Goal: Task Accomplishment & Management: Manage account settings

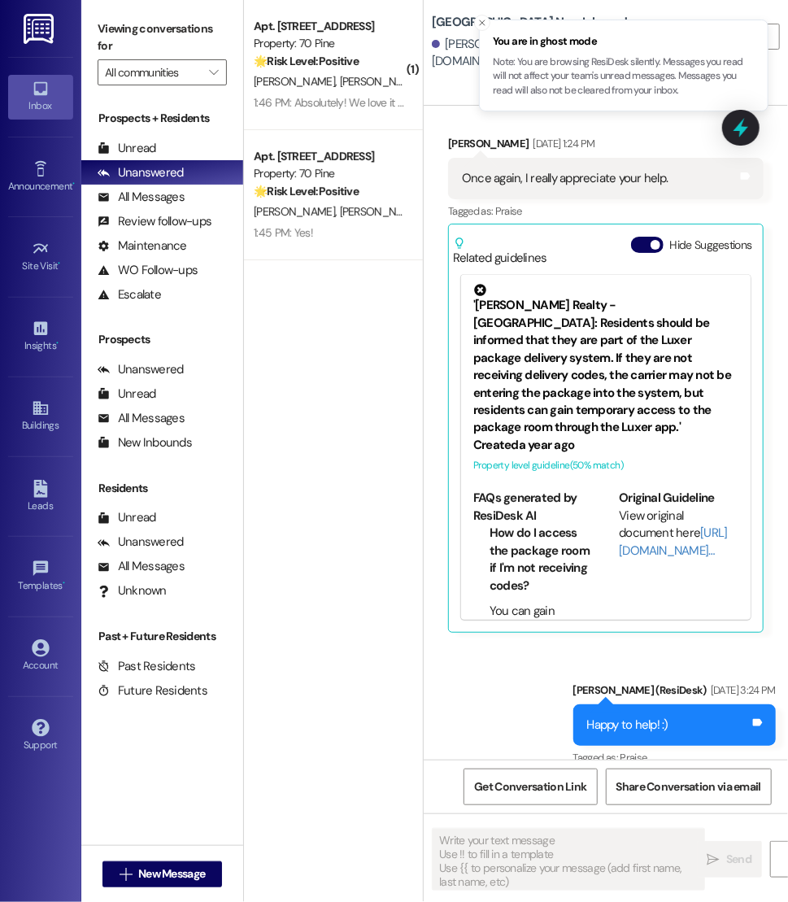
type textarea "Fetching suggested responses. Please feel free to read through the conversation…"
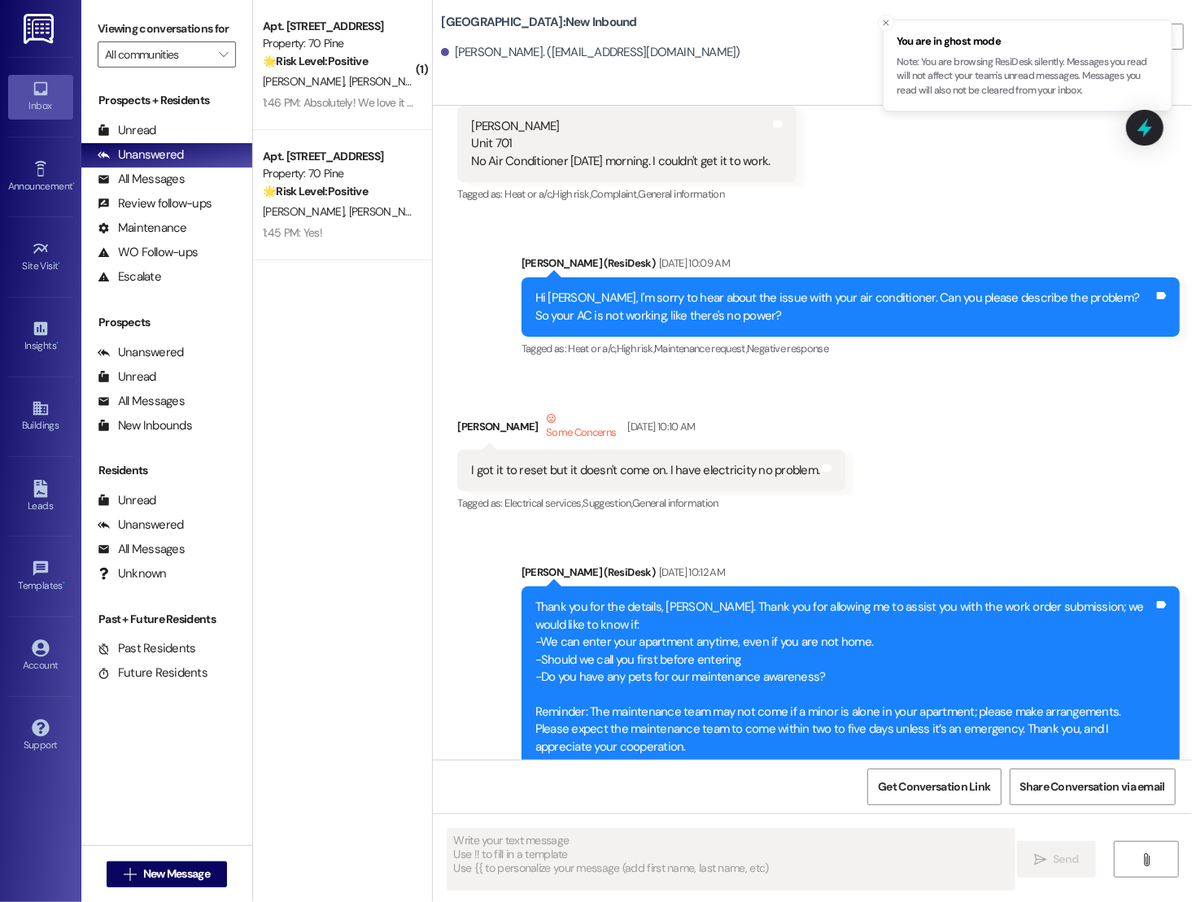
scroll to position [615, 0]
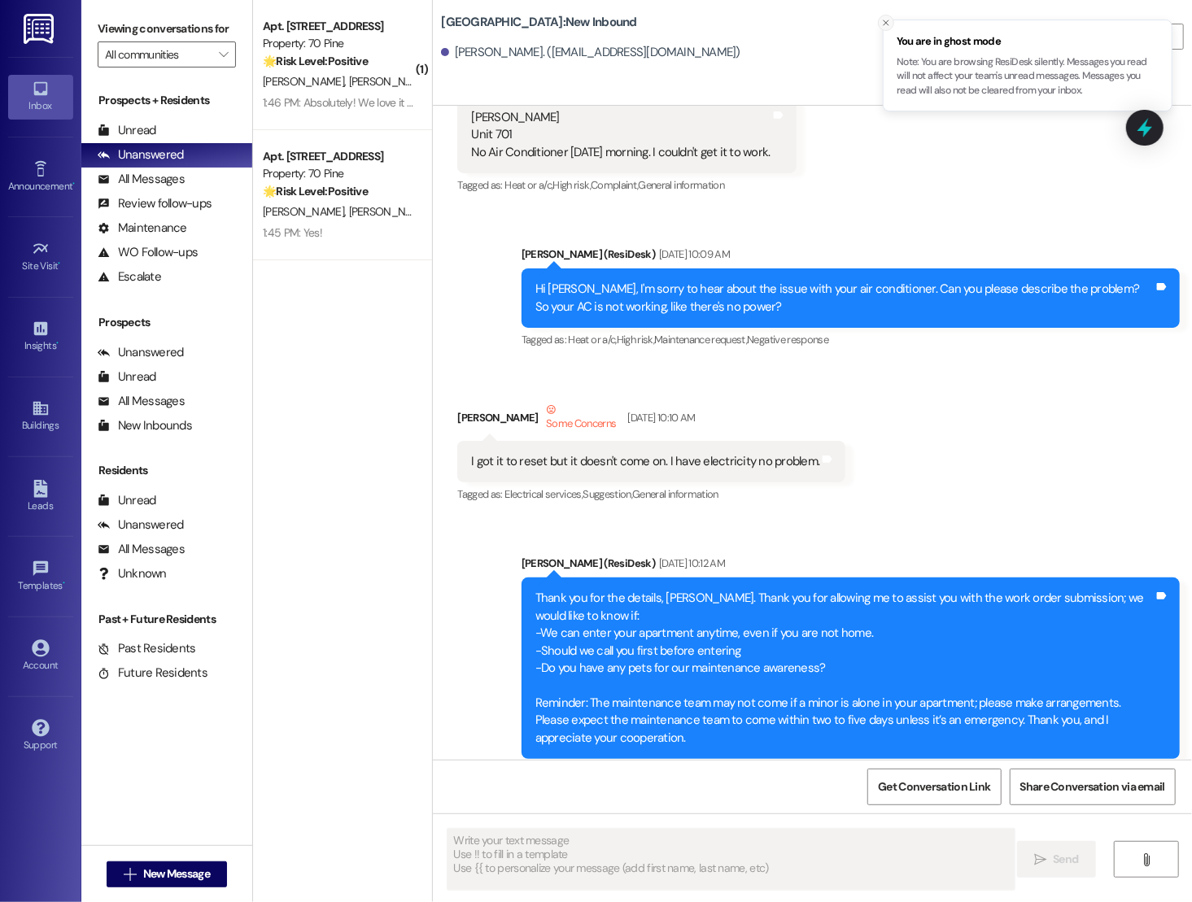
click at [788, 20] on line "Close toast" at bounding box center [886, 22] width 5 height 5
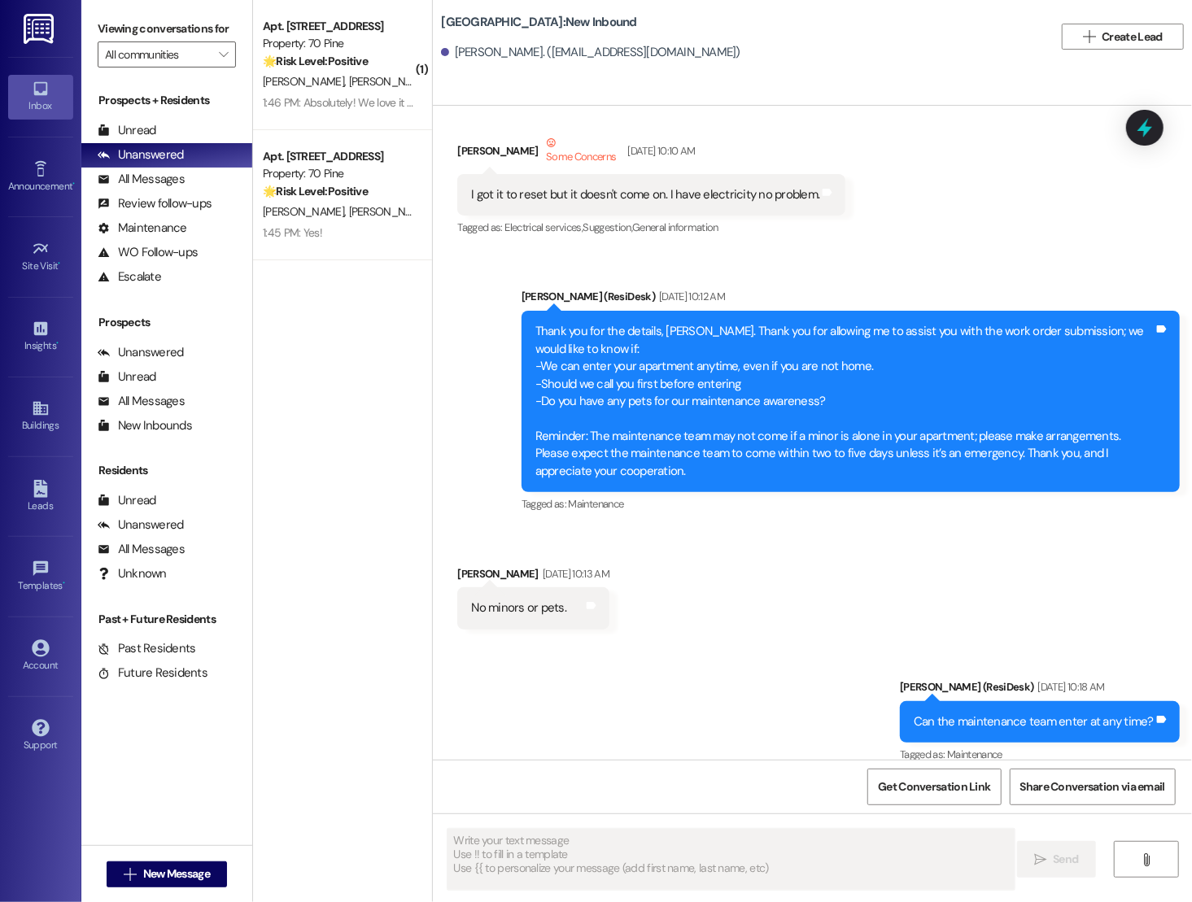
scroll to position [893, 0]
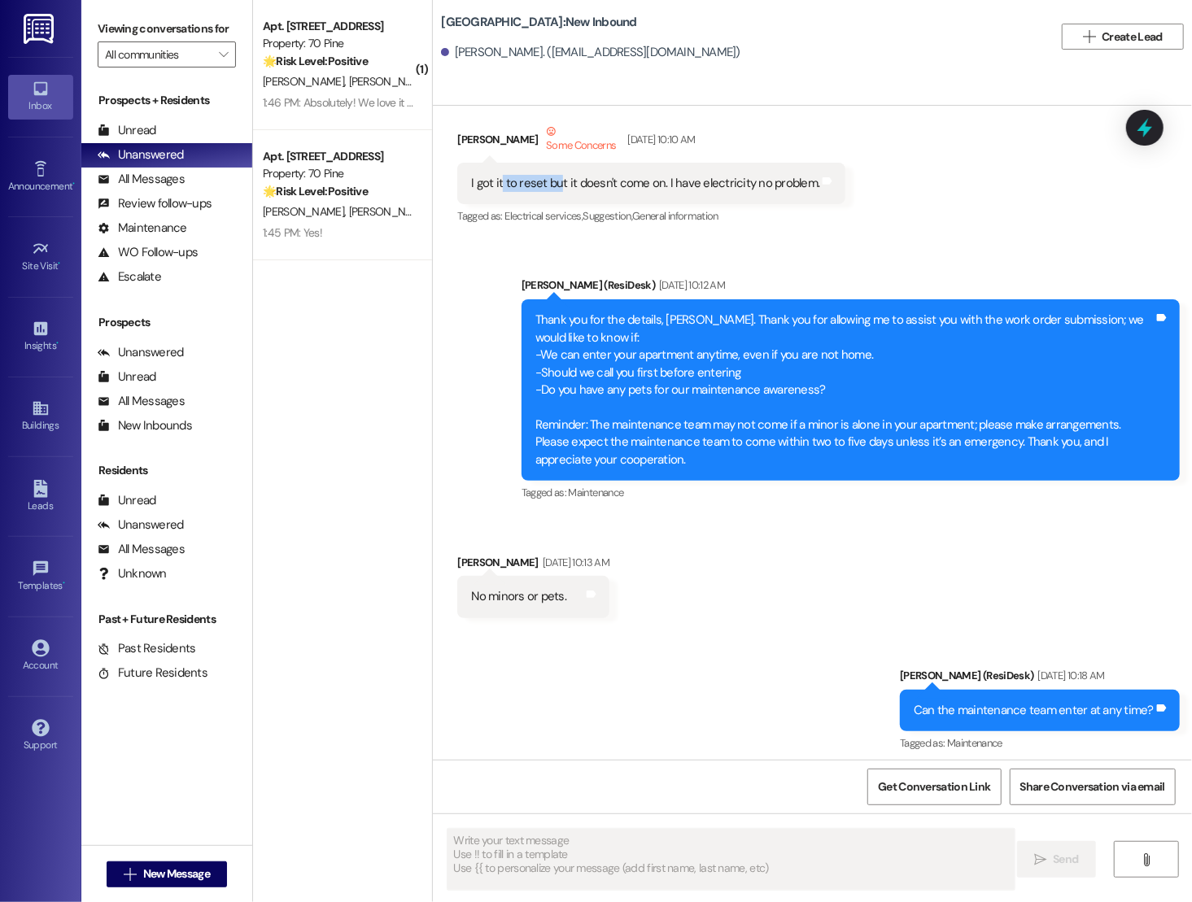
drag, startPoint x: 491, startPoint y: 180, endPoint x: 548, endPoint y: 179, distance: 57.0
click at [548, 180] on div "I got it to reset but it doesn't come on. I have electricity no problem." at bounding box center [645, 183] width 348 height 17
drag, startPoint x: 567, startPoint y: 182, endPoint x: 648, endPoint y: 184, distance: 81.4
click at [648, 184] on div "I got it to reset but it doesn't come on. I have electricity no problem." at bounding box center [645, 183] width 348 height 17
drag, startPoint x: 674, startPoint y: 181, endPoint x: 759, endPoint y: 183, distance: 84.6
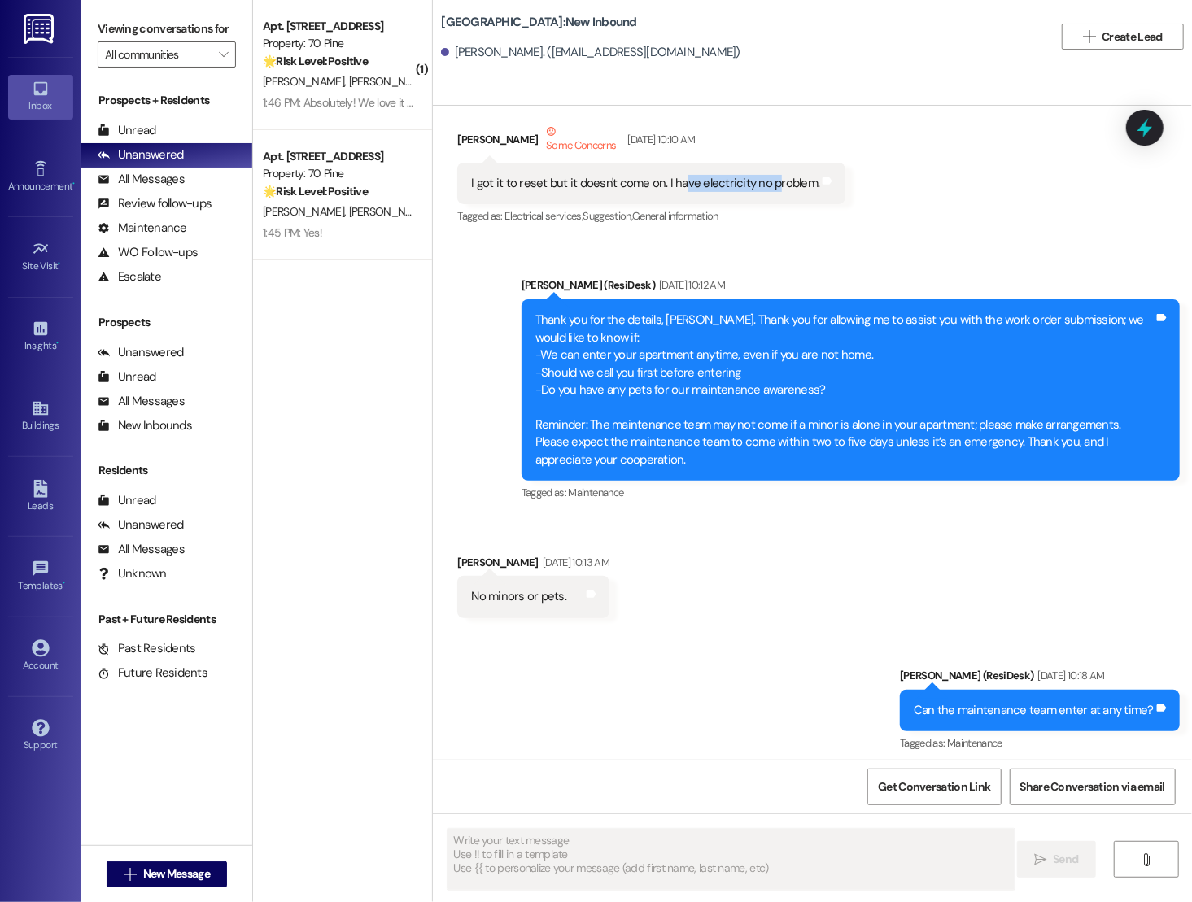
click at [759, 183] on div "I got it to reset but it doesn't come on. I have electricity no problem." at bounding box center [645, 183] width 348 height 17
drag, startPoint x: 496, startPoint y: 182, endPoint x: 540, endPoint y: 185, distance: 44.0
click at [540, 185] on div "I got it to reset but it doesn't come on. I have electricity no problem." at bounding box center [645, 183] width 348 height 17
click at [574, 328] on div "Thank you for the details, [PERSON_NAME]. Thank you for allowing me to assist y…" at bounding box center [844, 390] width 618 height 157
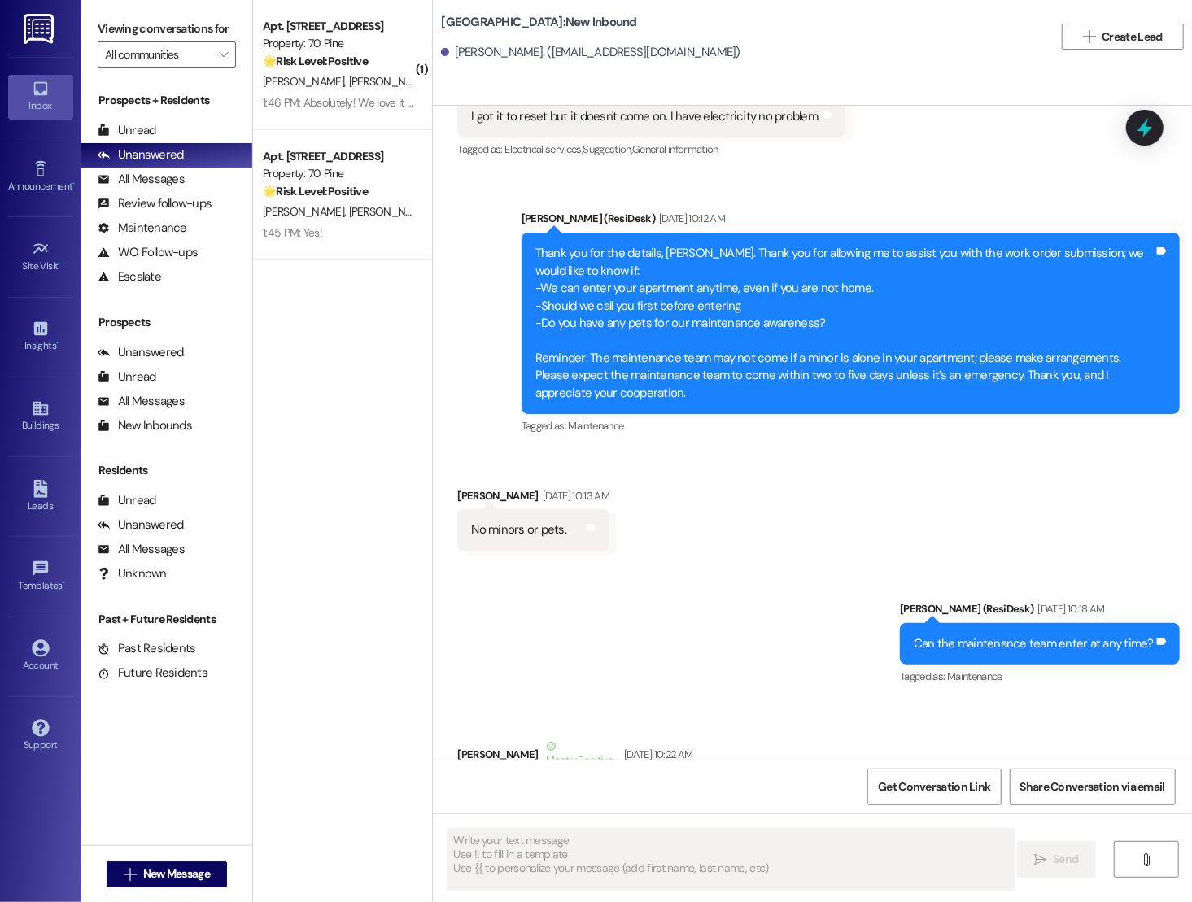
scroll to position [967, 0]
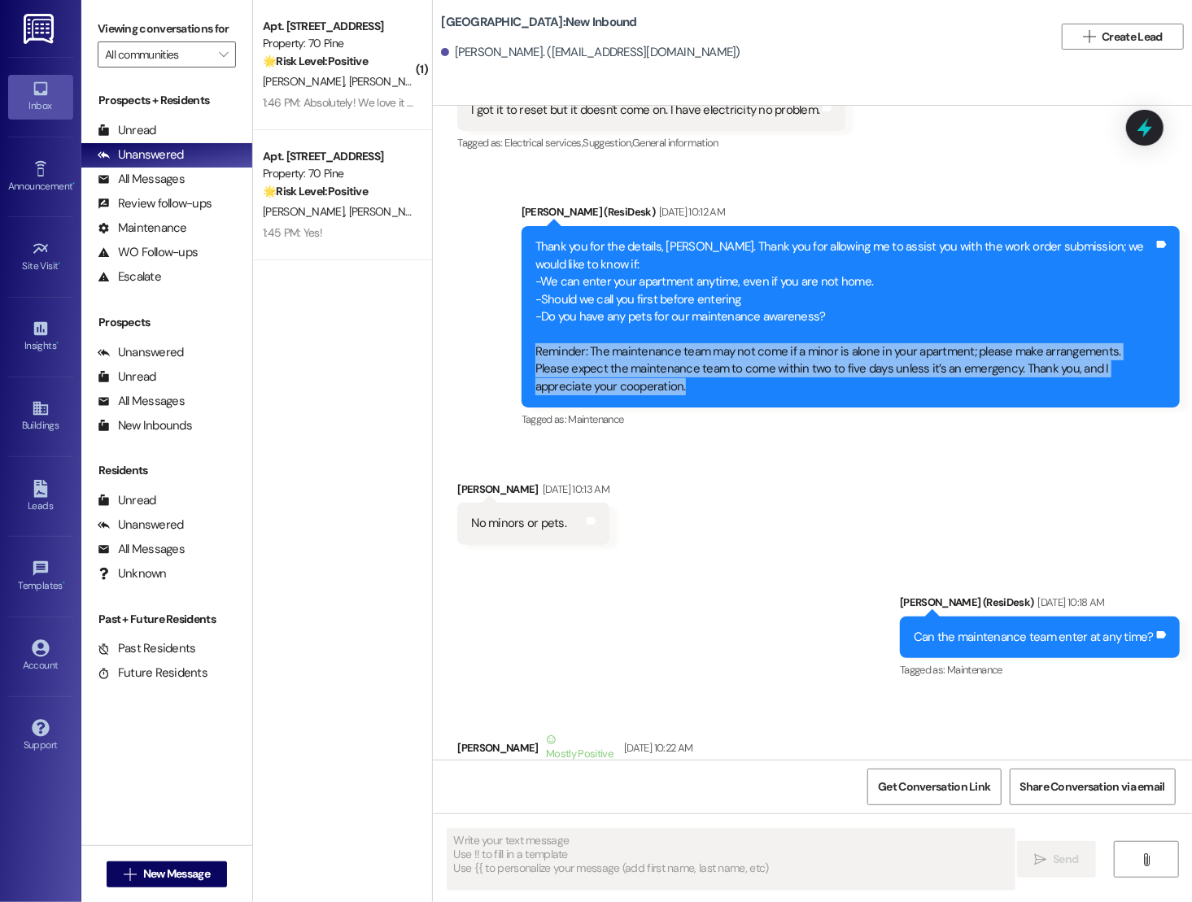
drag, startPoint x: 523, startPoint y: 358, endPoint x: 617, endPoint y: 391, distance: 99.1
click at [617, 391] on div "Thank you for the details, [PERSON_NAME]. Thank you for allowing me to assist y…" at bounding box center [850, 316] width 658 height 181
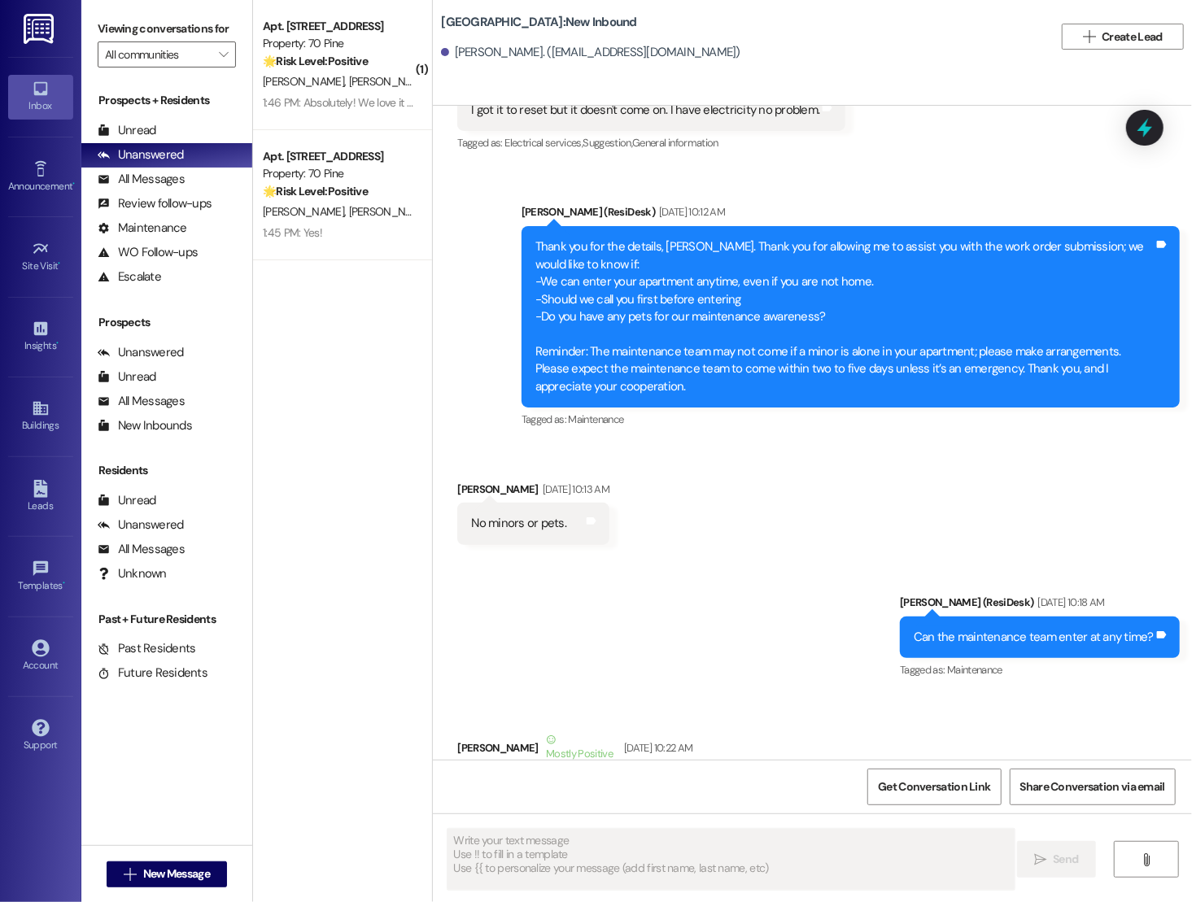
click at [651, 316] on div "Thank you for the details, [PERSON_NAME]. Thank you for allowing me to assist y…" at bounding box center [844, 316] width 618 height 157
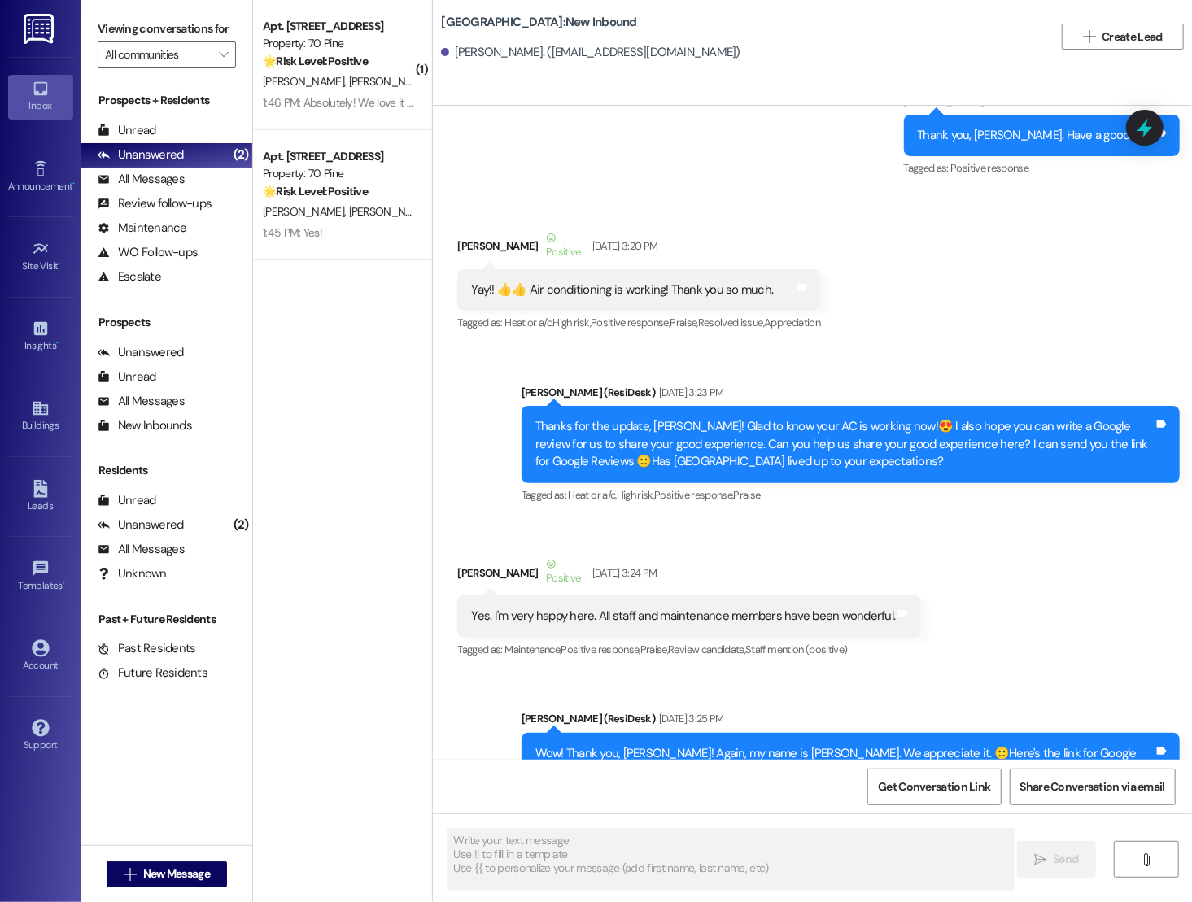
scroll to position [2965, 0]
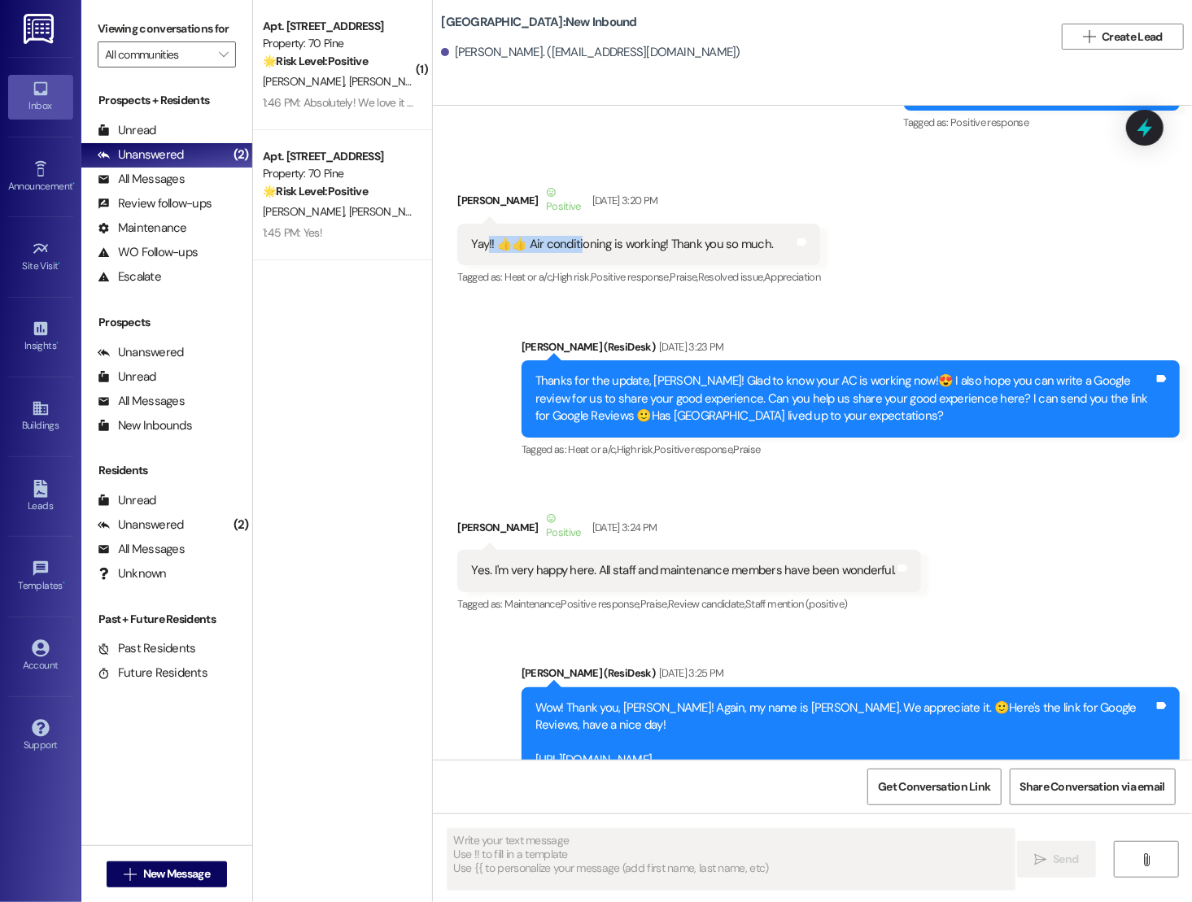
drag, startPoint x: 479, startPoint y: 246, endPoint x: 566, endPoint y: 246, distance: 87.1
click at [566, 246] on div "Yay!! 👍👍 Air conditioning is working! Thank you so much." at bounding box center [622, 244] width 302 height 17
drag, startPoint x: 850, startPoint y: 380, endPoint x: 911, endPoint y: 380, distance: 61.0
click at [788, 380] on div "Thanks for the update, [PERSON_NAME]! Glad to know your AC is working now!😍 I a…" at bounding box center [844, 399] width 618 height 52
drag, startPoint x: 578, startPoint y: 415, endPoint x: 789, endPoint y: 415, distance: 210.7
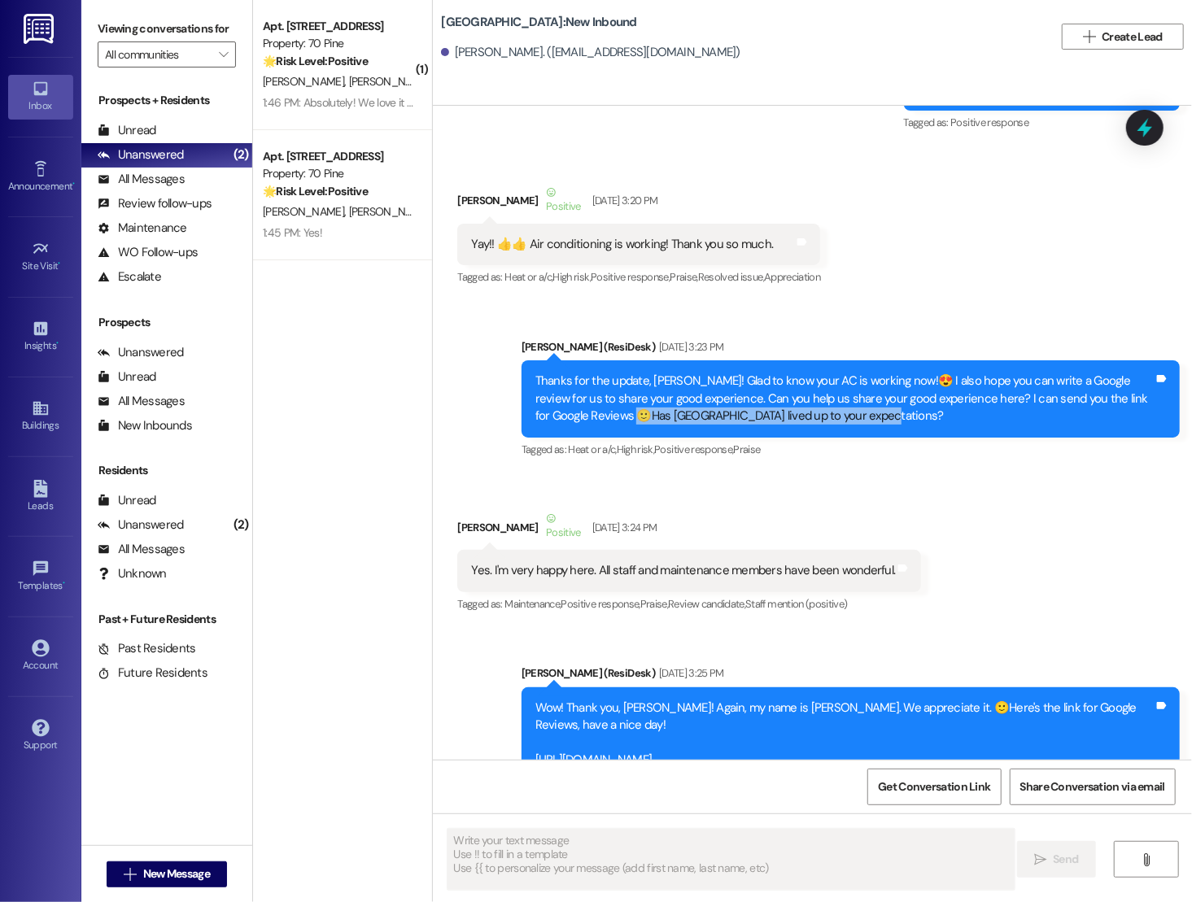
click at [788, 415] on div "Thanks for the update, [PERSON_NAME]! Glad to know your AC is working now!😍 I a…" at bounding box center [844, 399] width 618 height 52
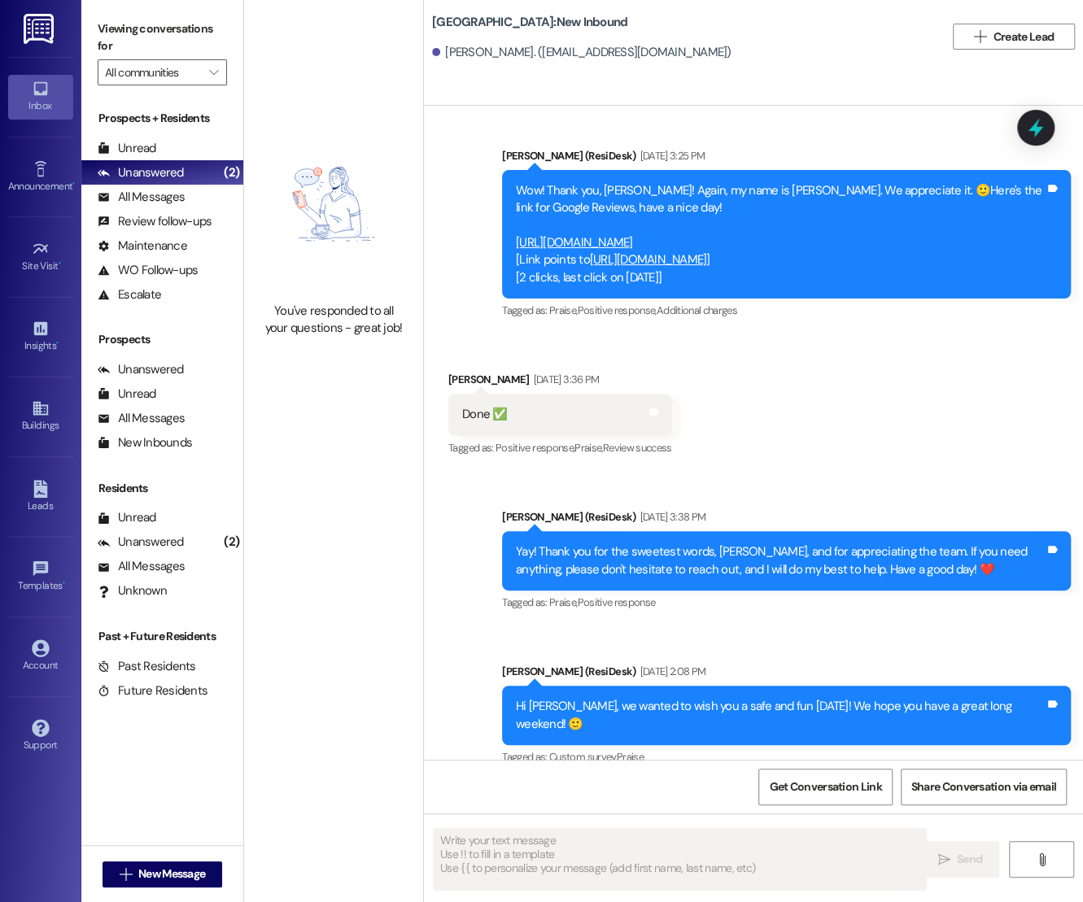
scroll to position [3674, 0]
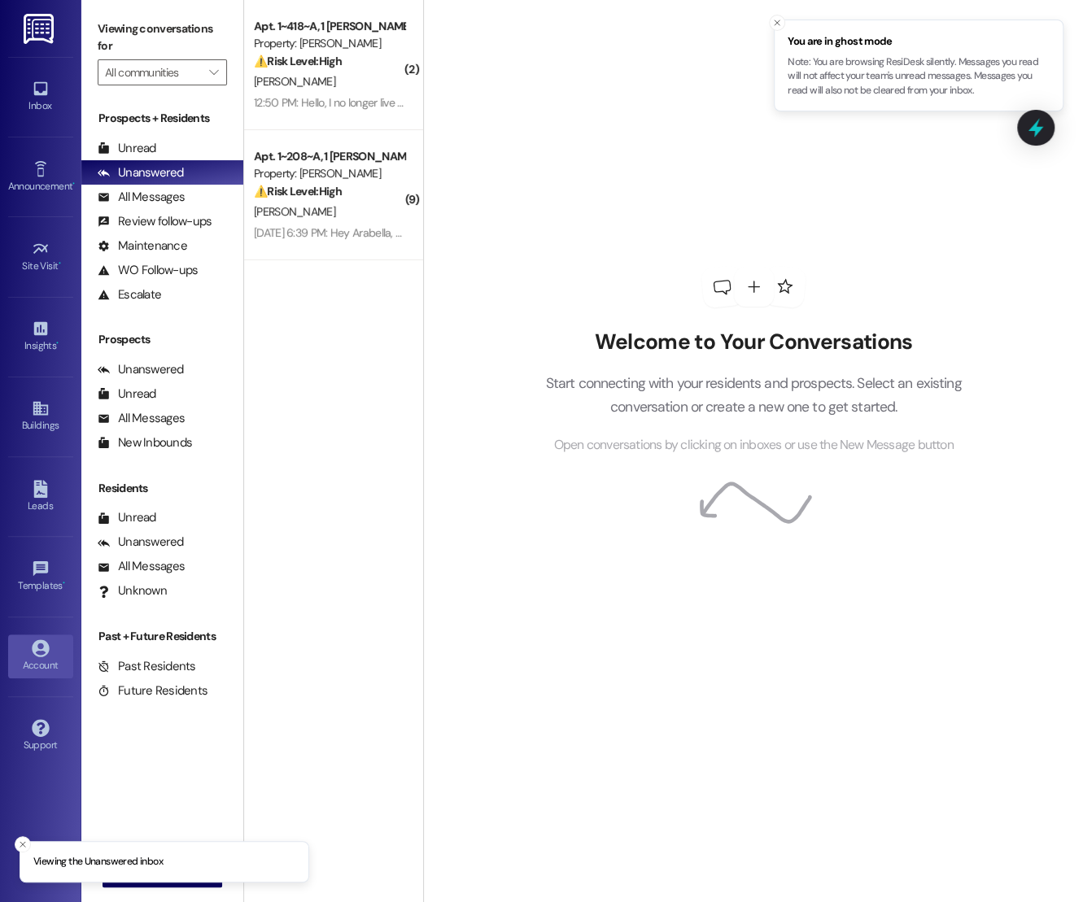
click at [44, 635] on link "Account" at bounding box center [40, 657] width 65 height 44
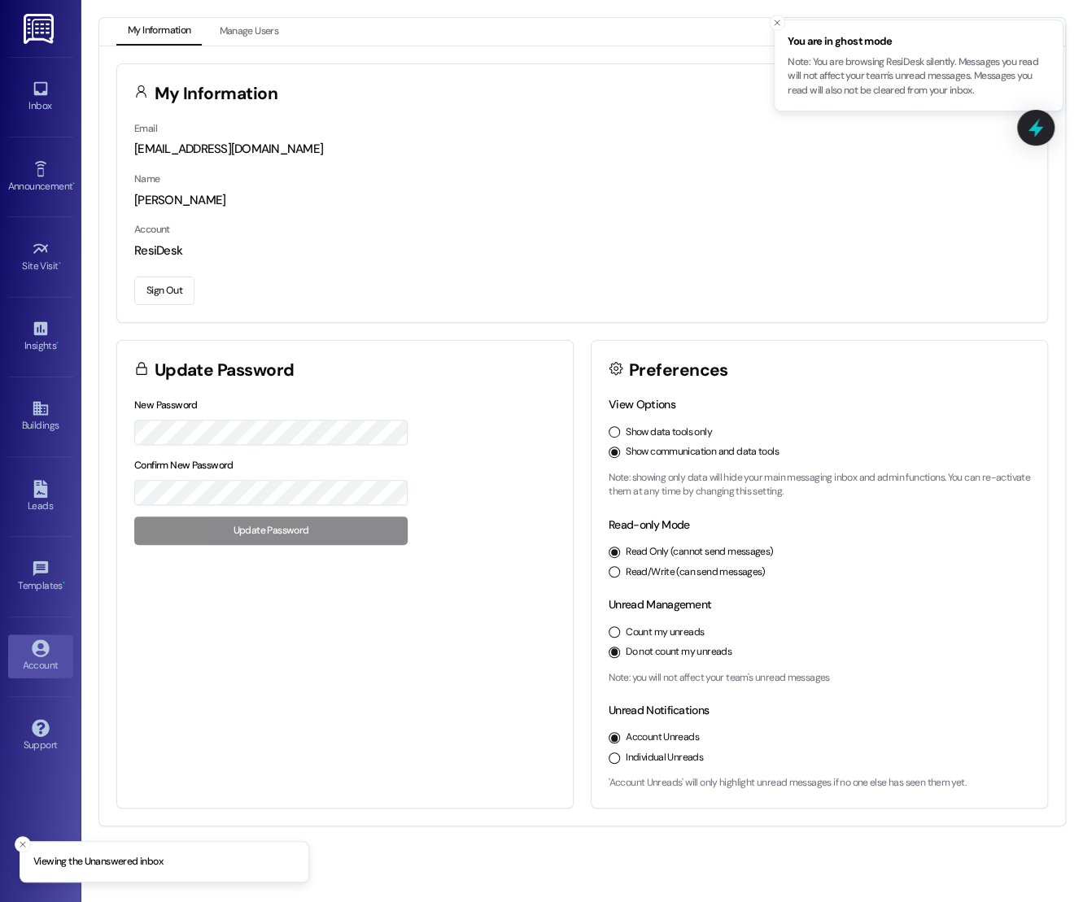
click at [176, 296] on button "Sign Out" at bounding box center [164, 291] width 60 height 28
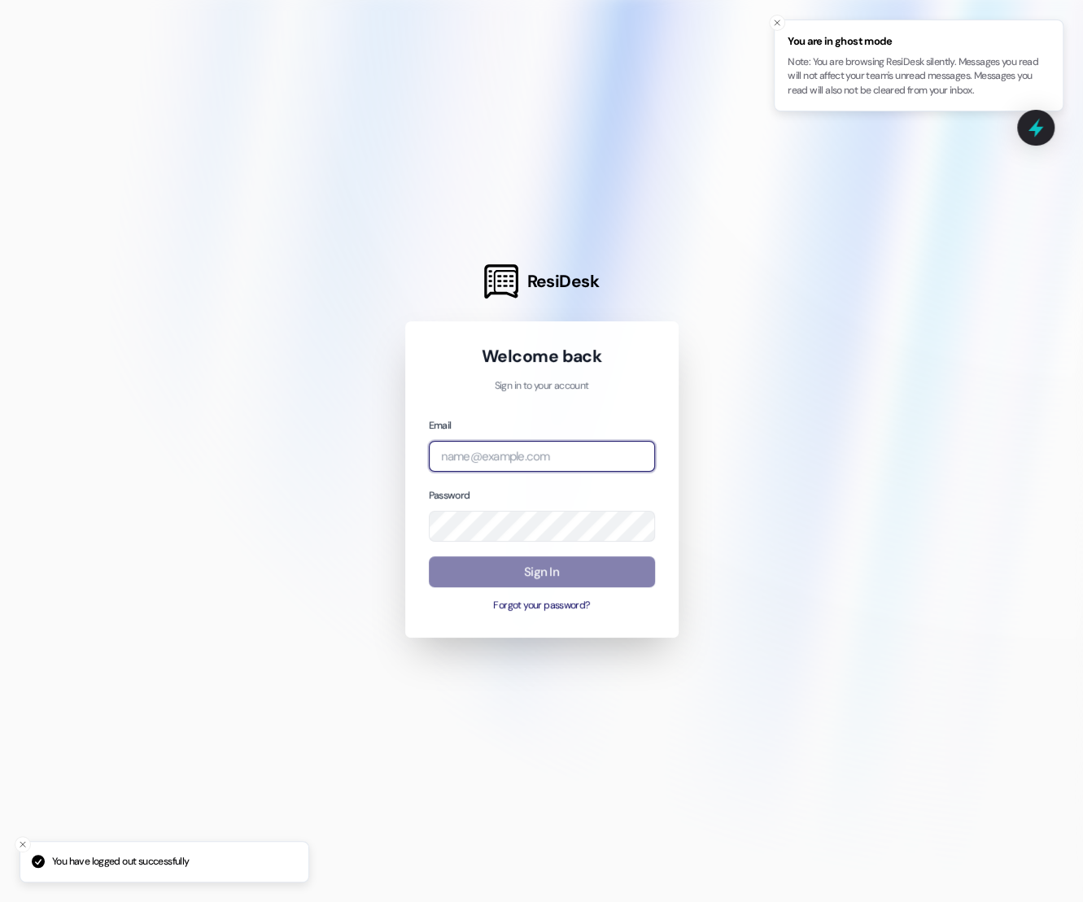
click at [504, 452] on input "email" at bounding box center [542, 457] width 226 height 32
type input "s"
type input "h"
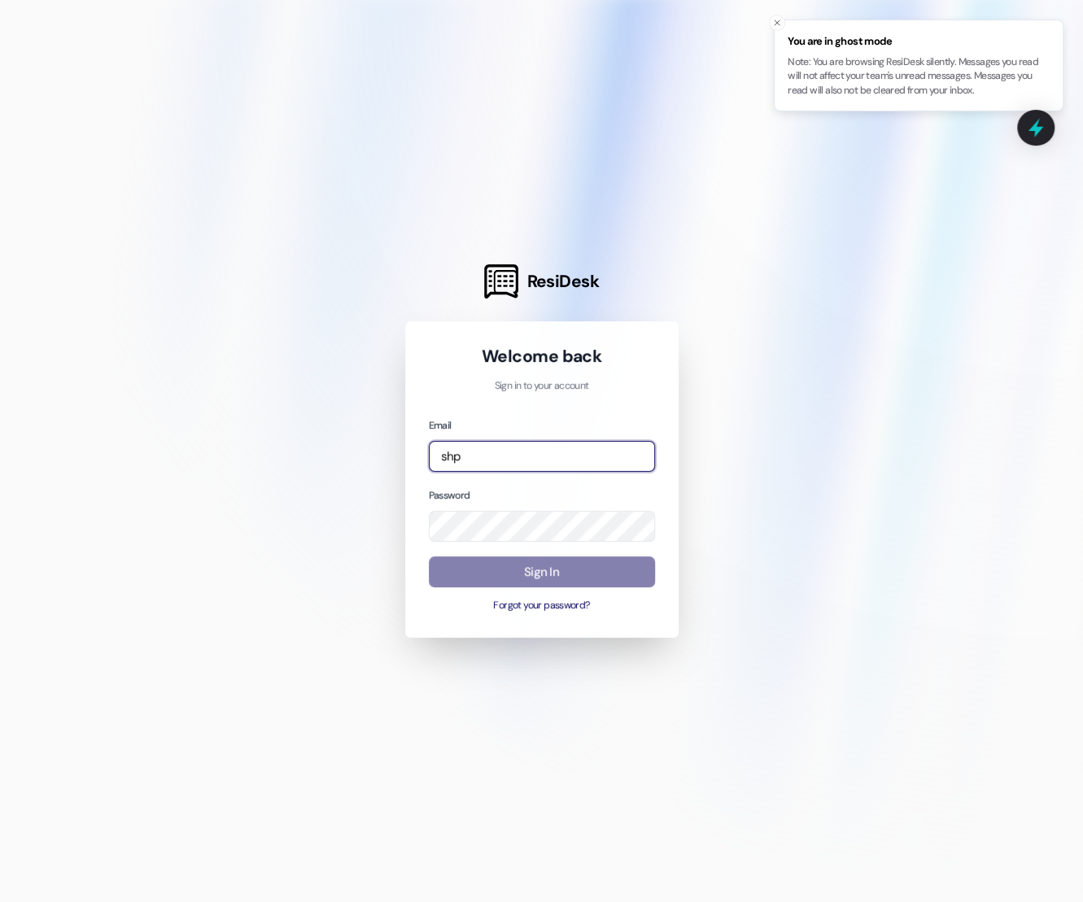
type input "automated-surveys-shp@shp.com"
